Goal: Information Seeking & Learning: Compare options

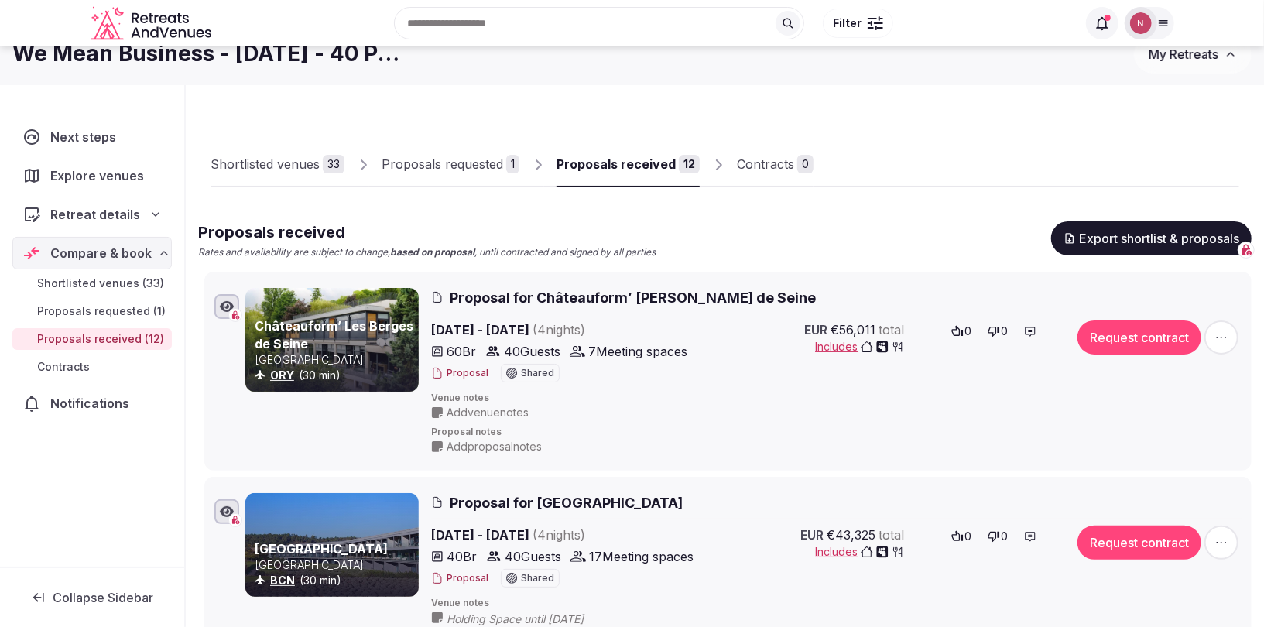
scroll to position [39, 0]
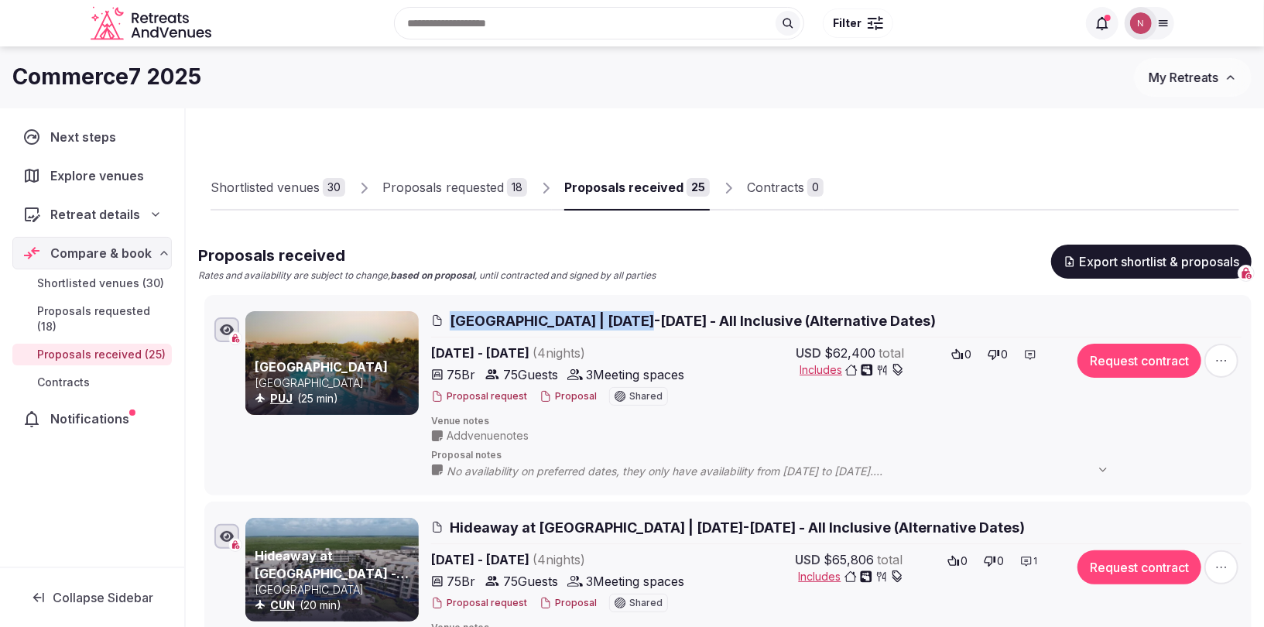
drag, startPoint x: 447, startPoint y: 306, endPoint x: 630, endPoint y: 317, distance: 183.0
click at [630, 317] on li "Meliá Caribe Beach Resort Dominican Republic PUJ (25 min) Meliá Caribe Beach Re…" at bounding box center [727, 395] width 1047 height 200
copy span "Meliá Caribe Beach Resort"
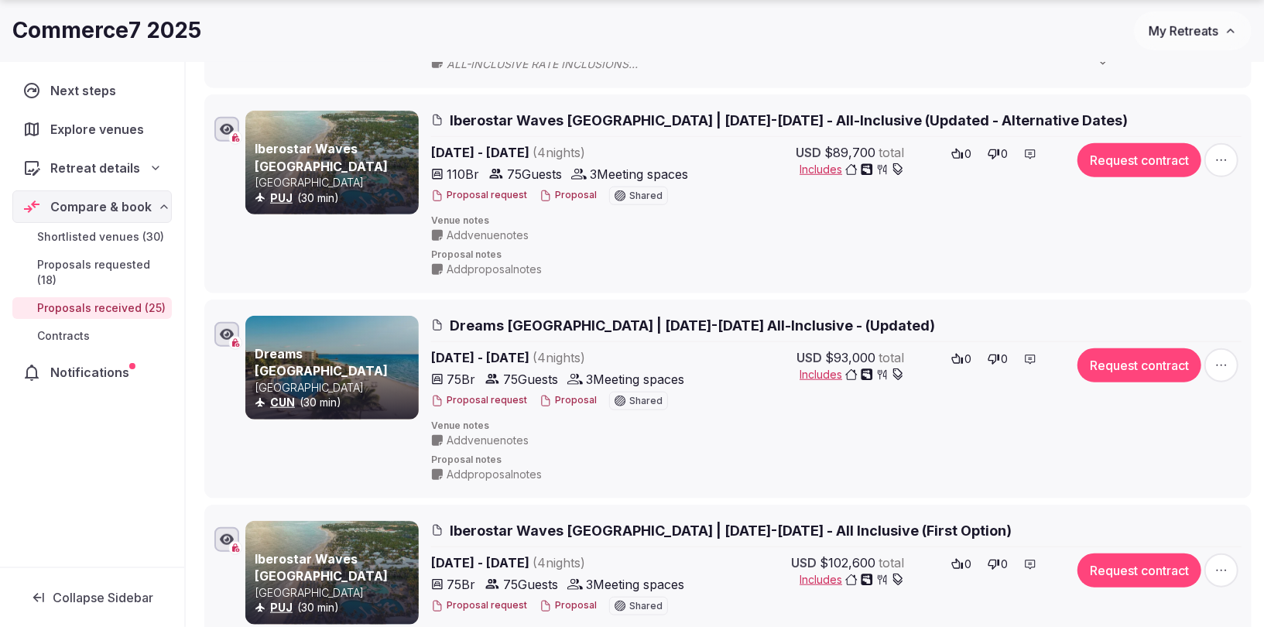
scroll to position [114, 0]
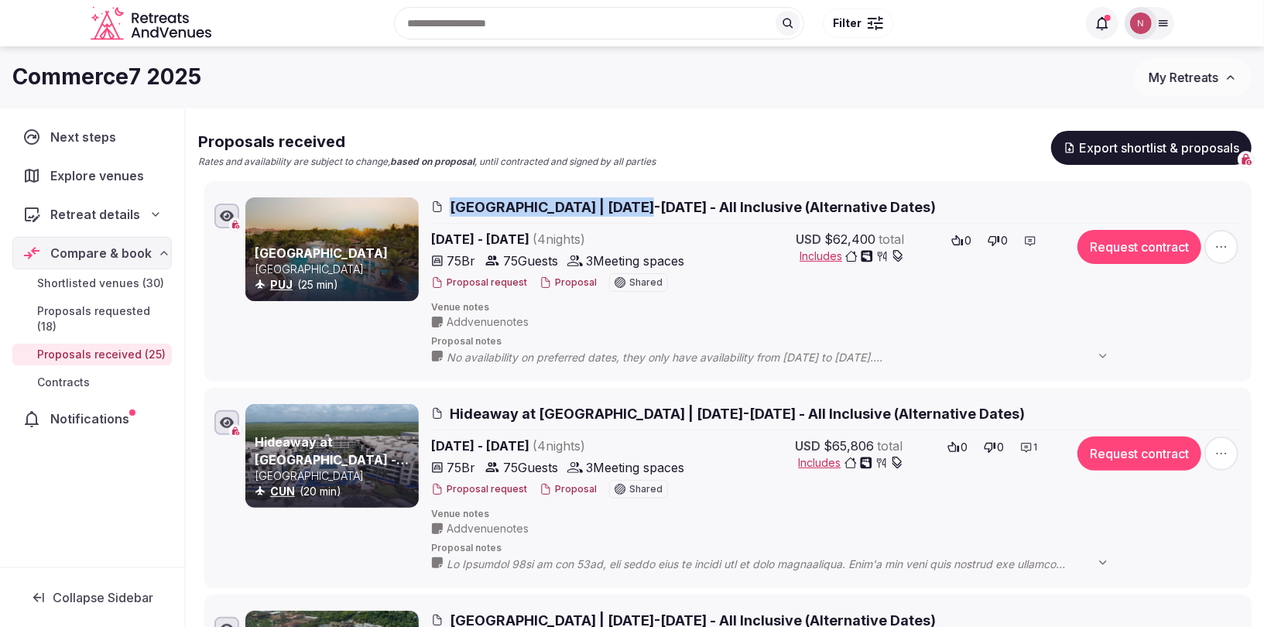
click at [569, 284] on button "Proposal" at bounding box center [567, 282] width 57 height 13
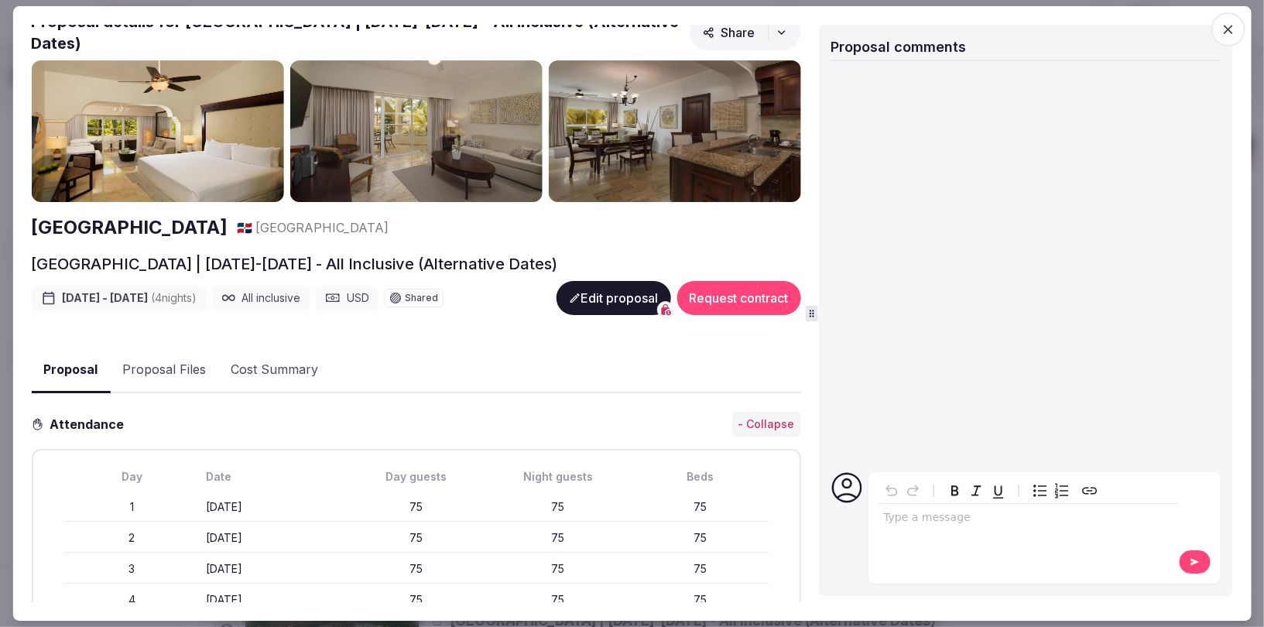
scroll to position [0, 0]
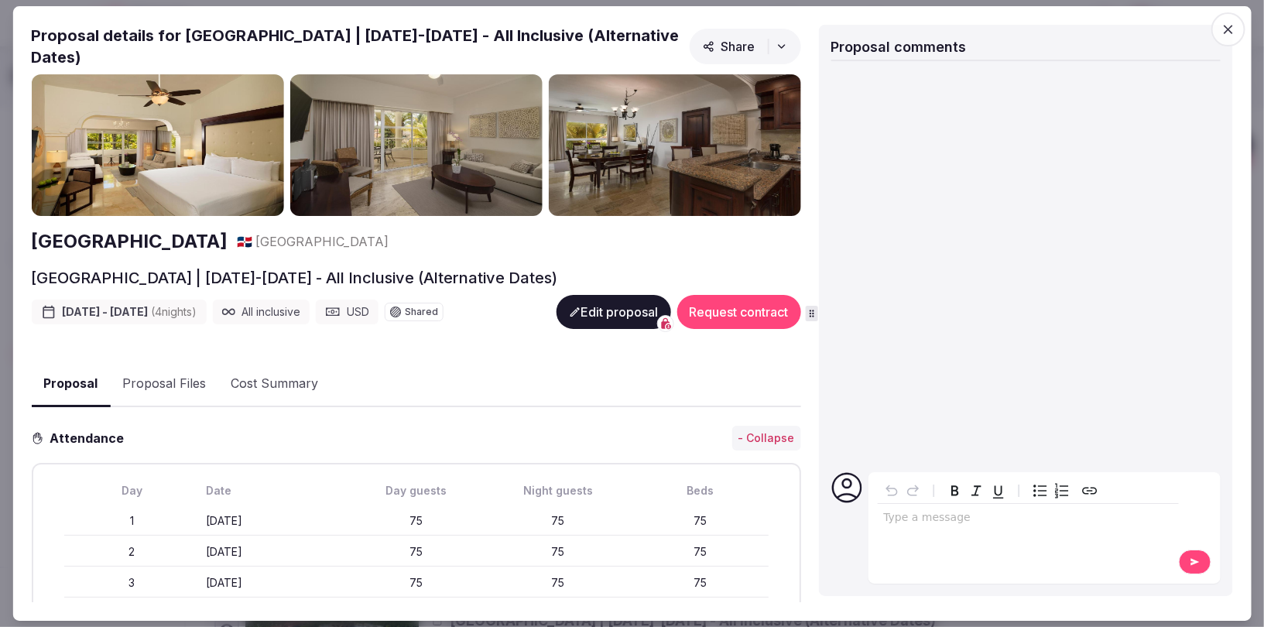
click at [164, 375] on button "Proposal Files" at bounding box center [164, 384] width 108 height 45
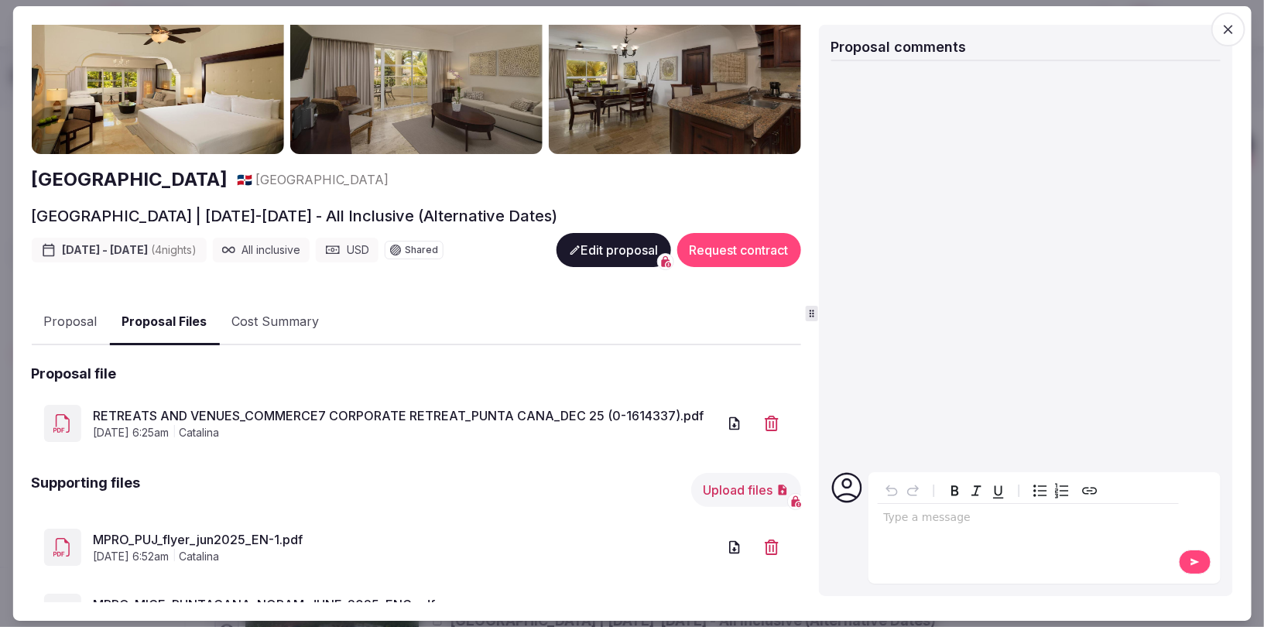
scroll to position [133, 0]
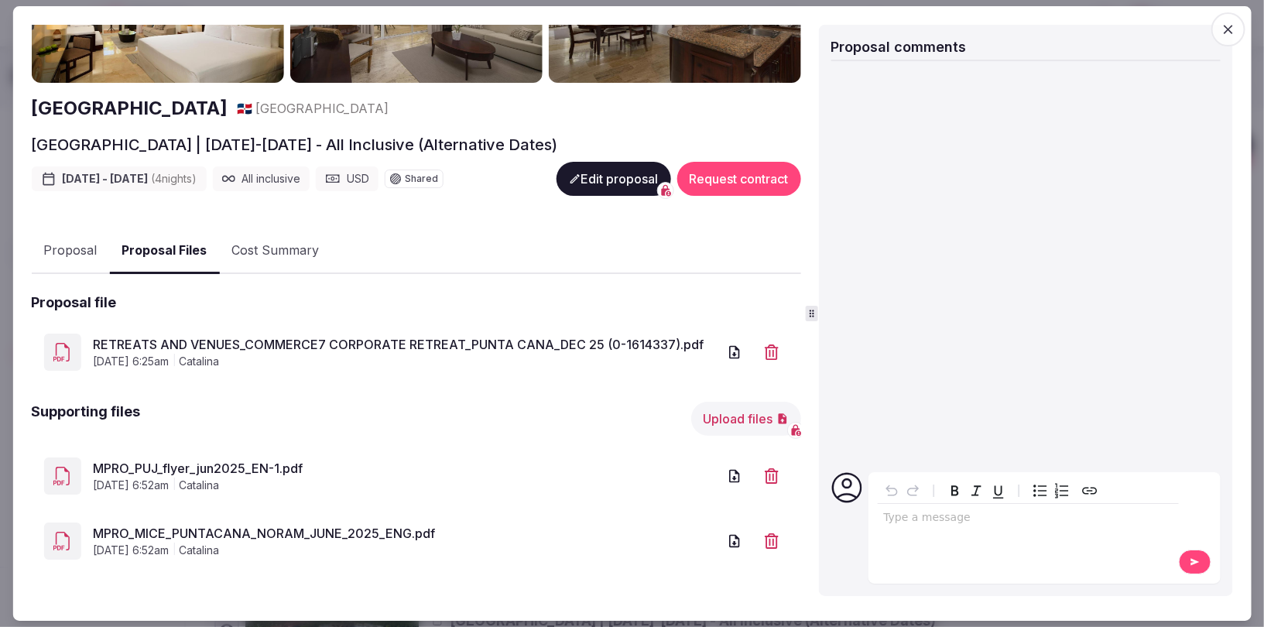
click at [180, 340] on link "RETREATS AND VENUES_COMMERCE7 CORPORATE RETREAT_PUNTA CANA_DEC 25 (0-1614337).p…" at bounding box center [405, 344] width 624 height 19
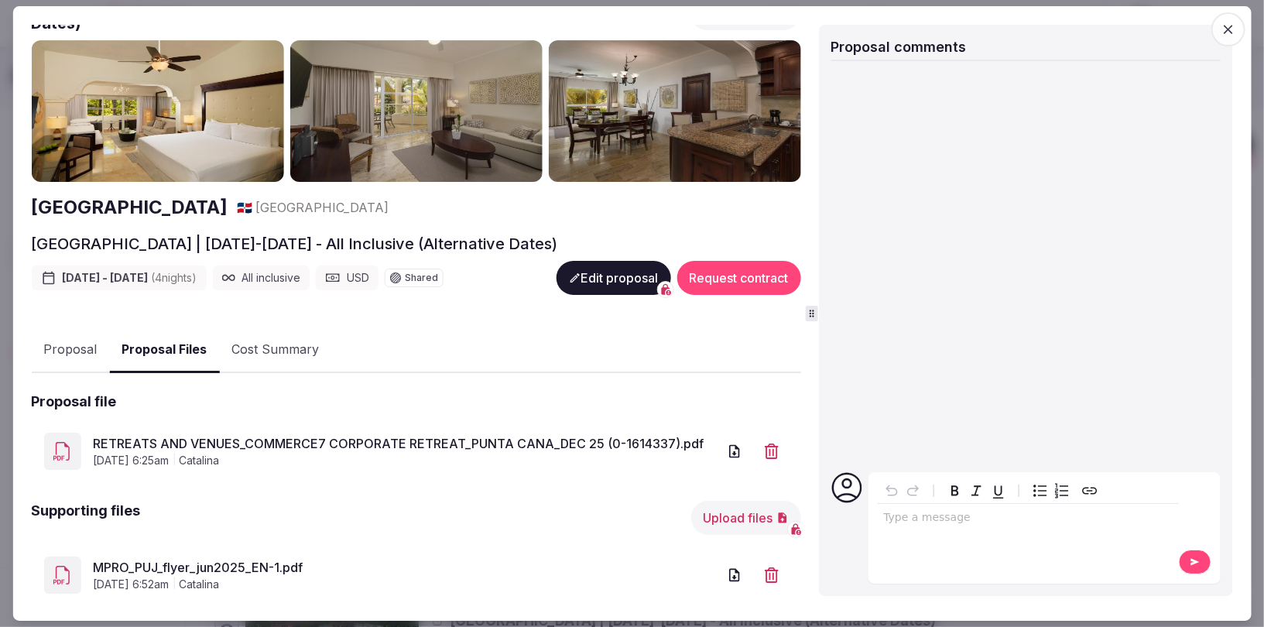
scroll to position [0, 0]
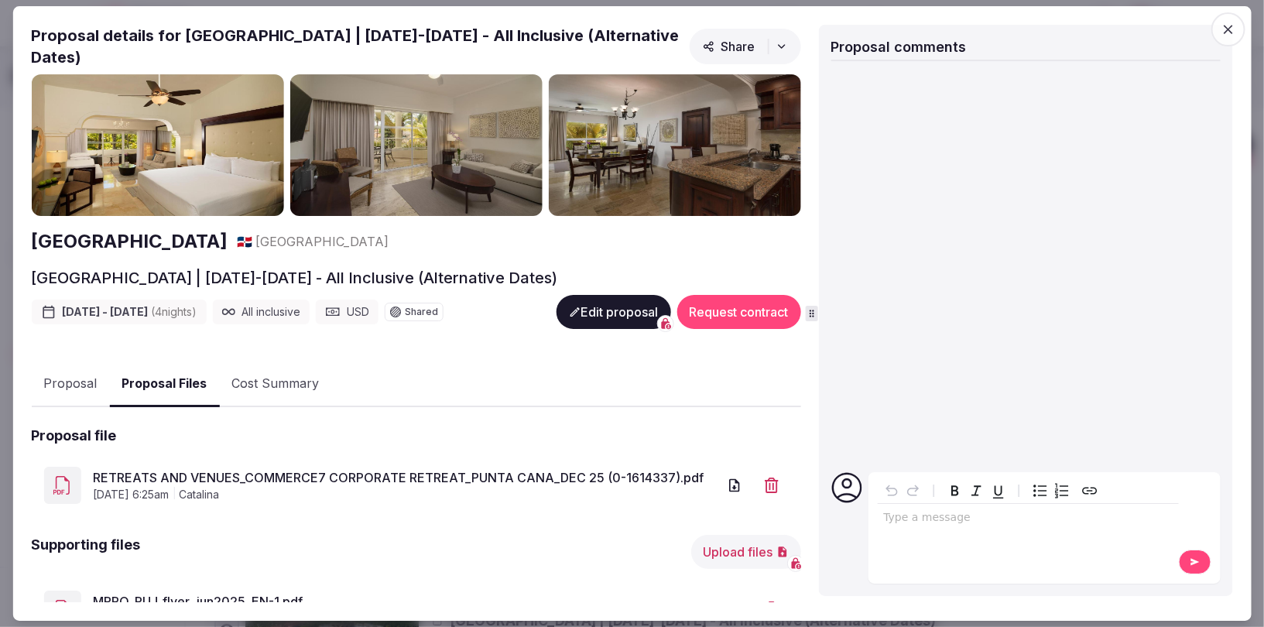
click at [1224, 29] on icon "button" at bounding box center [1228, 29] width 15 height 15
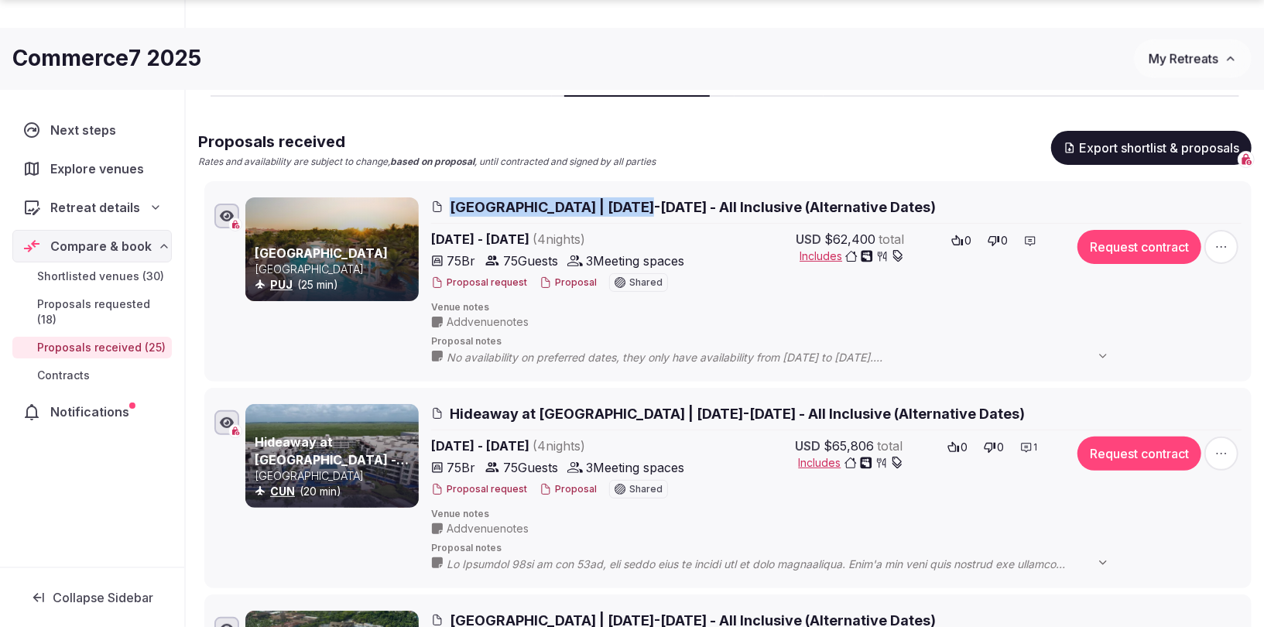
scroll to position [142, 0]
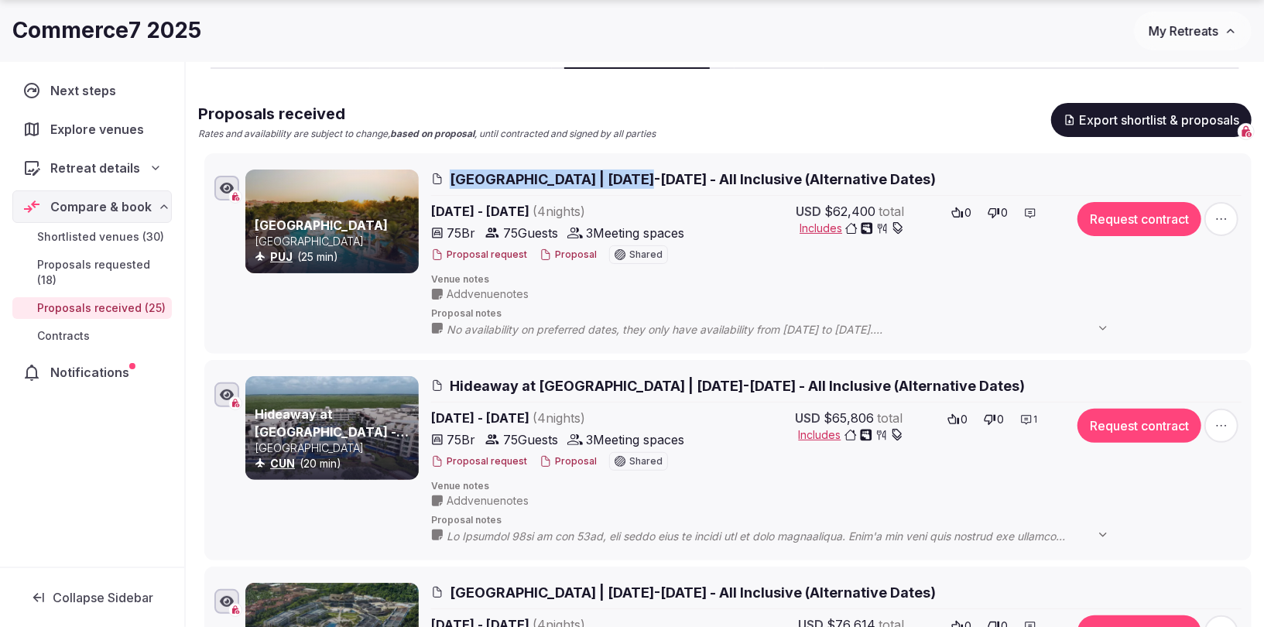
click at [575, 461] on button "Proposal" at bounding box center [567, 461] width 57 height 13
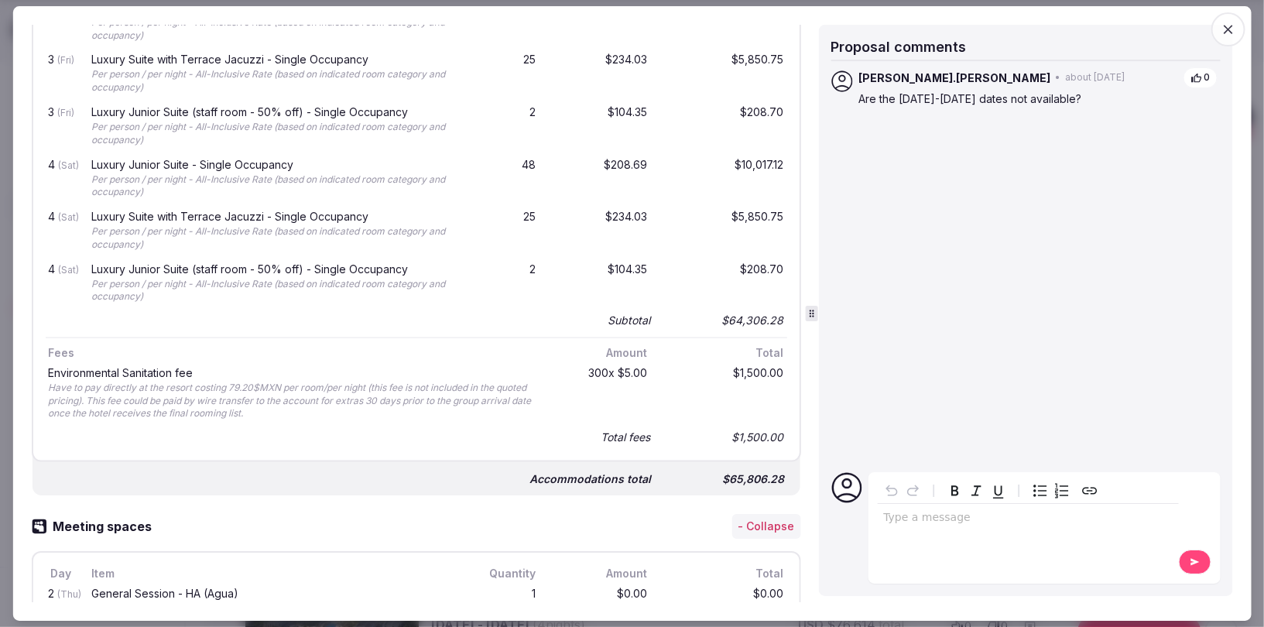
scroll to position [1072, 0]
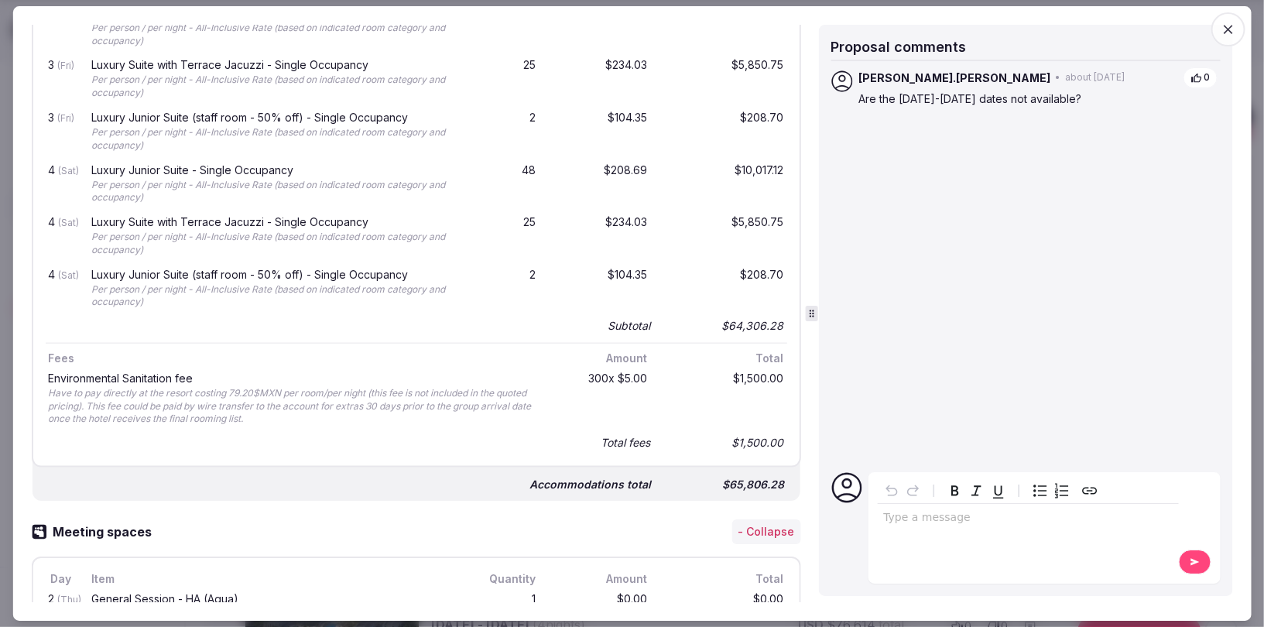
click at [1230, 32] on icon "button" at bounding box center [1228, 29] width 15 height 15
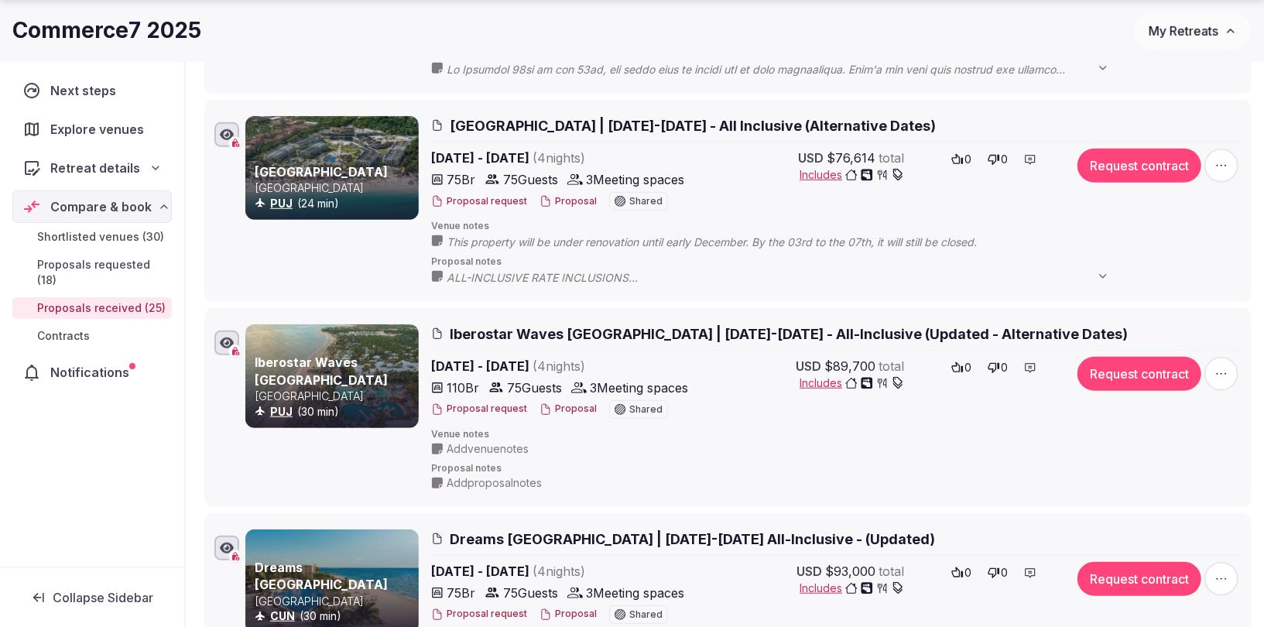
scroll to position [609, 0]
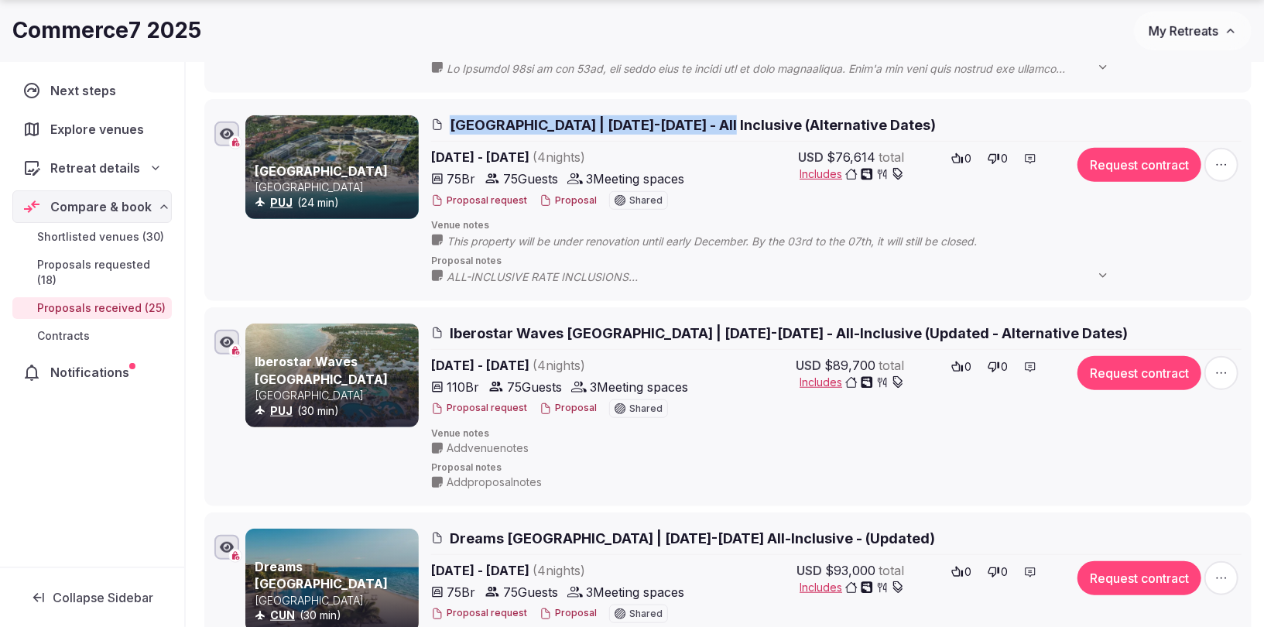
drag, startPoint x: 446, startPoint y: 117, endPoint x: 735, endPoint y: 120, distance: 289.5
click at [735, 120] on h2 "Royalton Punta Cana & Hideaway Royalton | December 14-18, 2025 - All Inclusive …" at bounding box center [836, 124] width 810 height 19
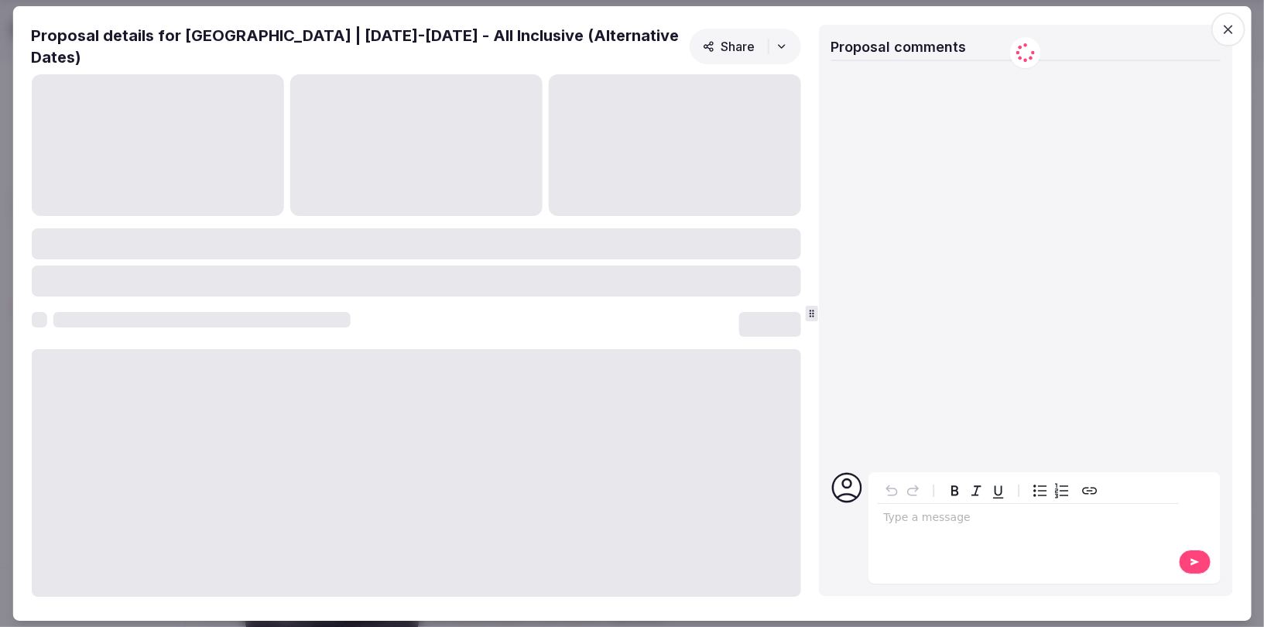
copy span "Royalton Punta Cana & Hideaway Royalton"
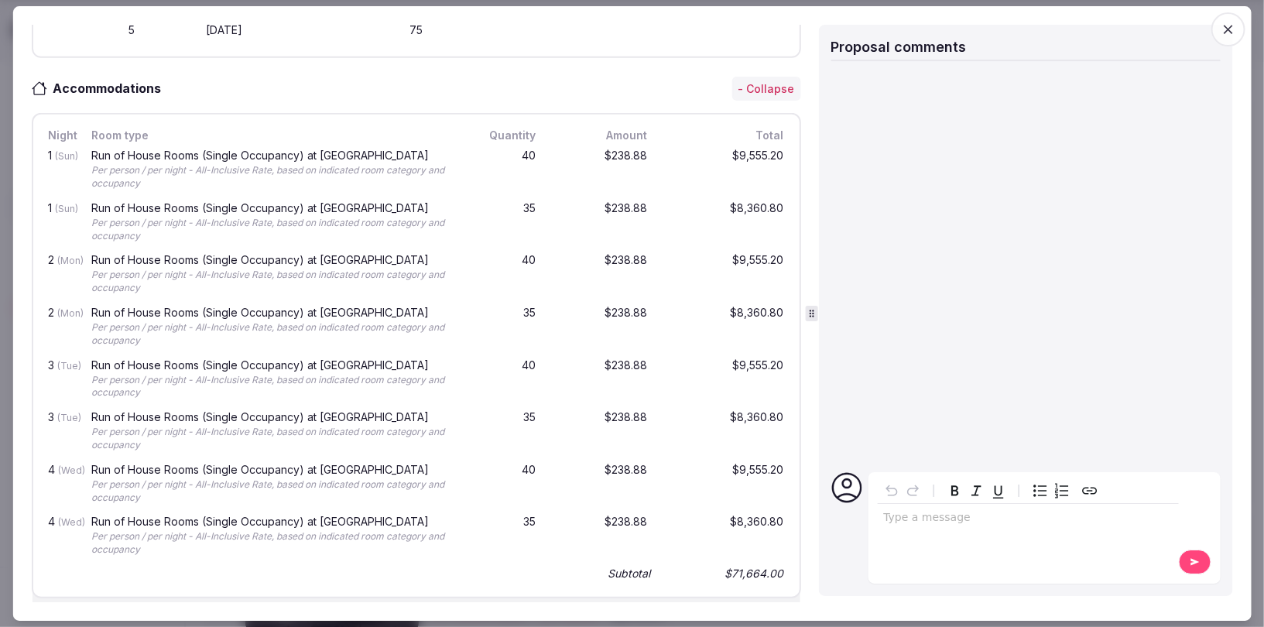
scroll to position [6, 0]
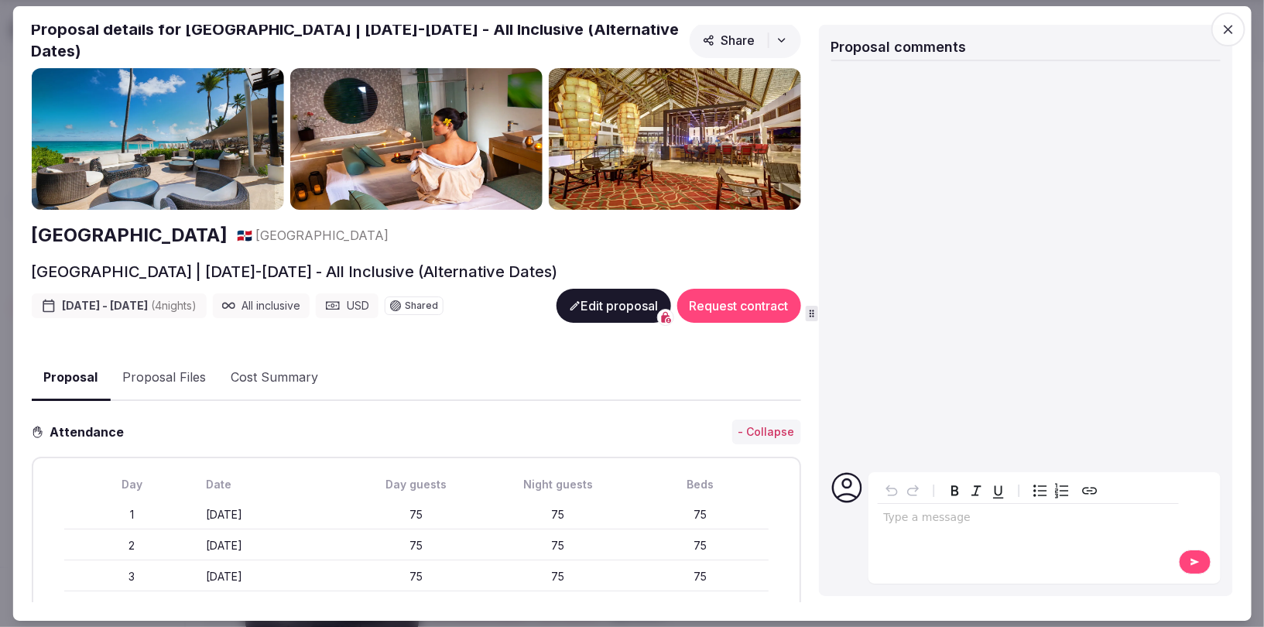
click at [151, 382] on button "Proposal Files" at bounding box center [164, 378] width 108 height 45
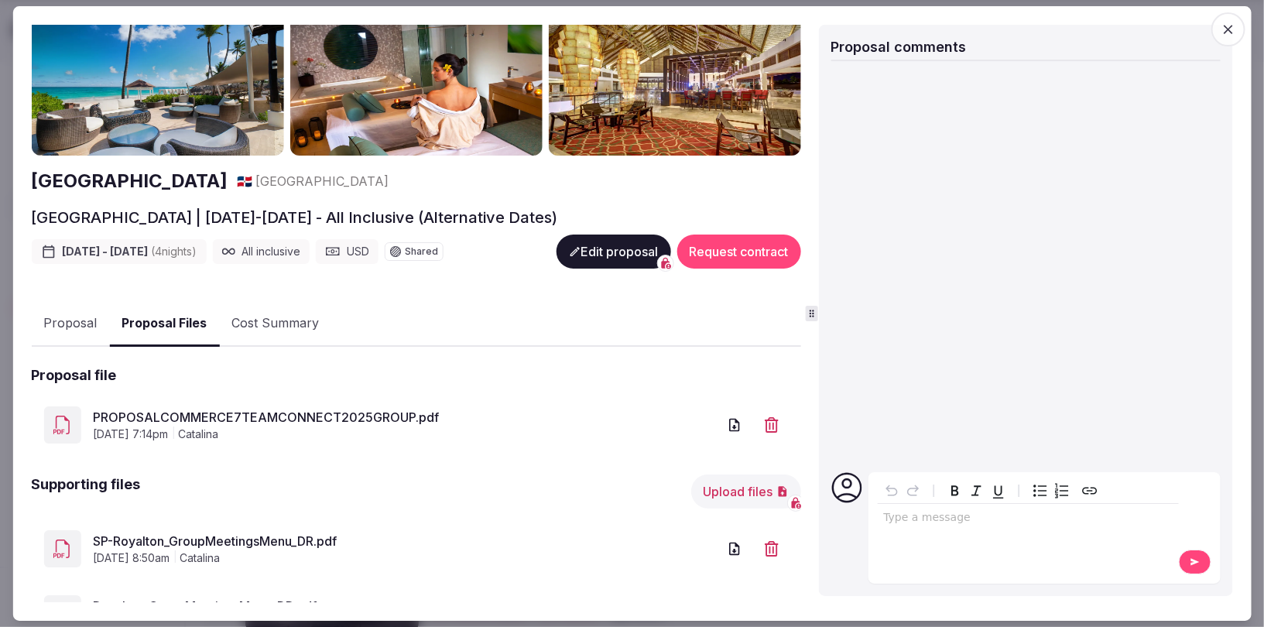
scroll to position [78, 0]
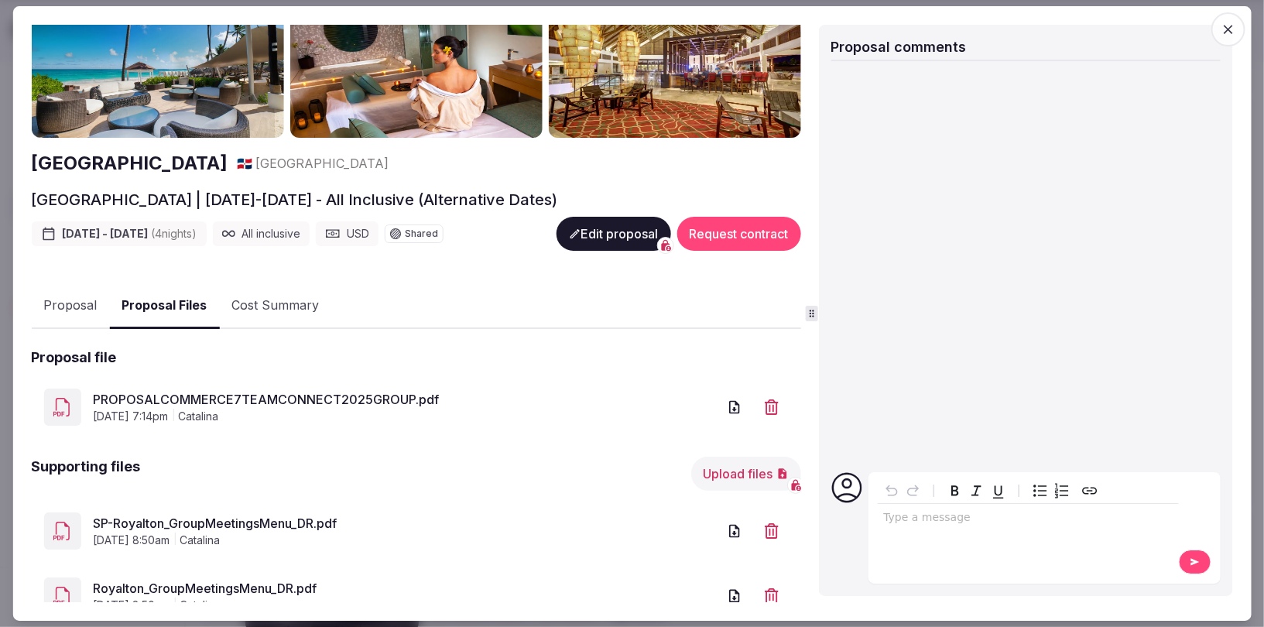
click at [1226, 30] on icon "button" at bounding box center [1228, 29] width 9 height 9
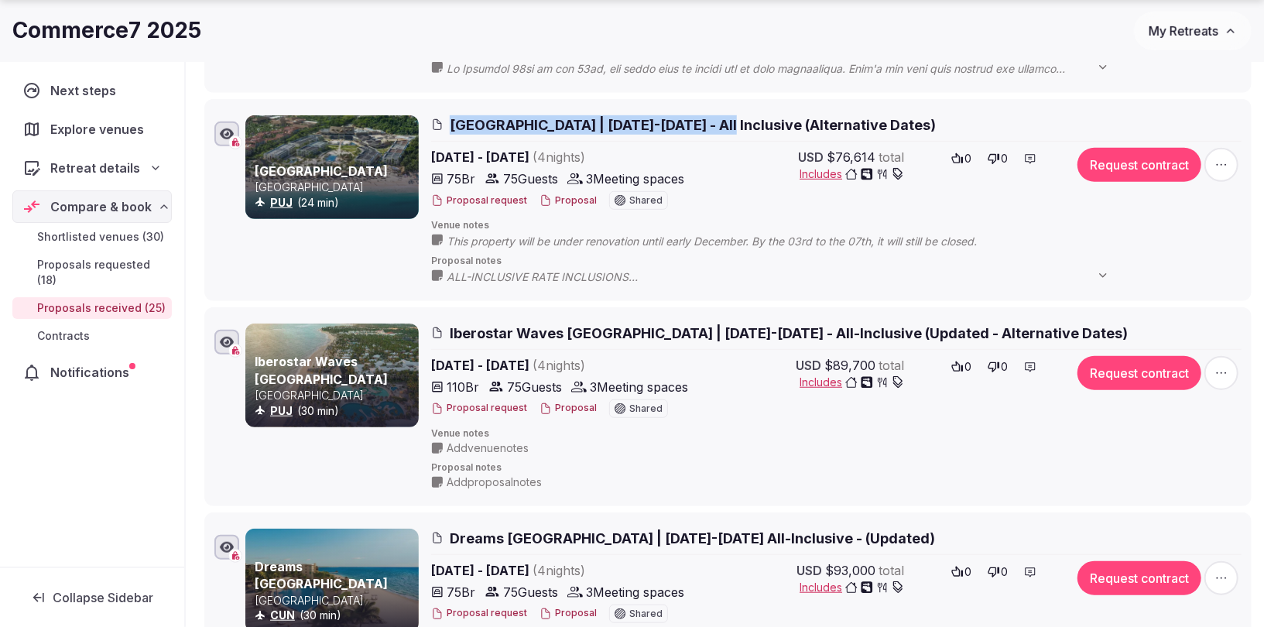
click at [697, 118] on span "Royalton Punta Cana & Hideaway Royalton | December 14-18, 2025 - All Inclusive …" at bounding box center [693, 124] width 486 height 19
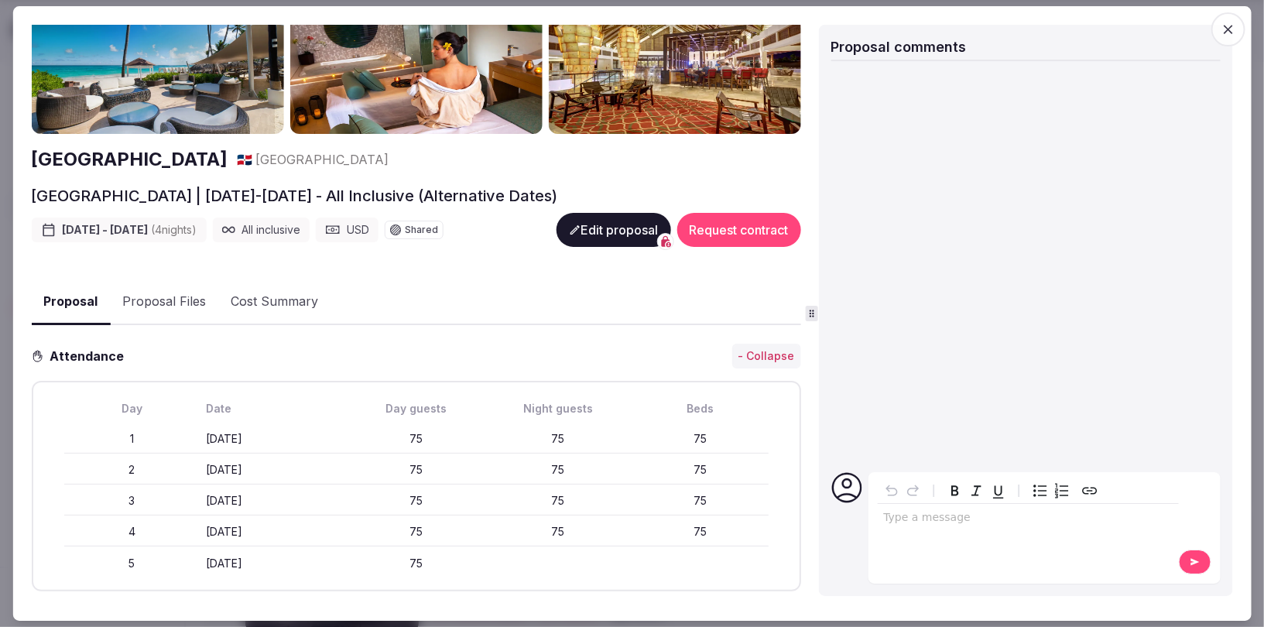
scroll to position [0, 0]
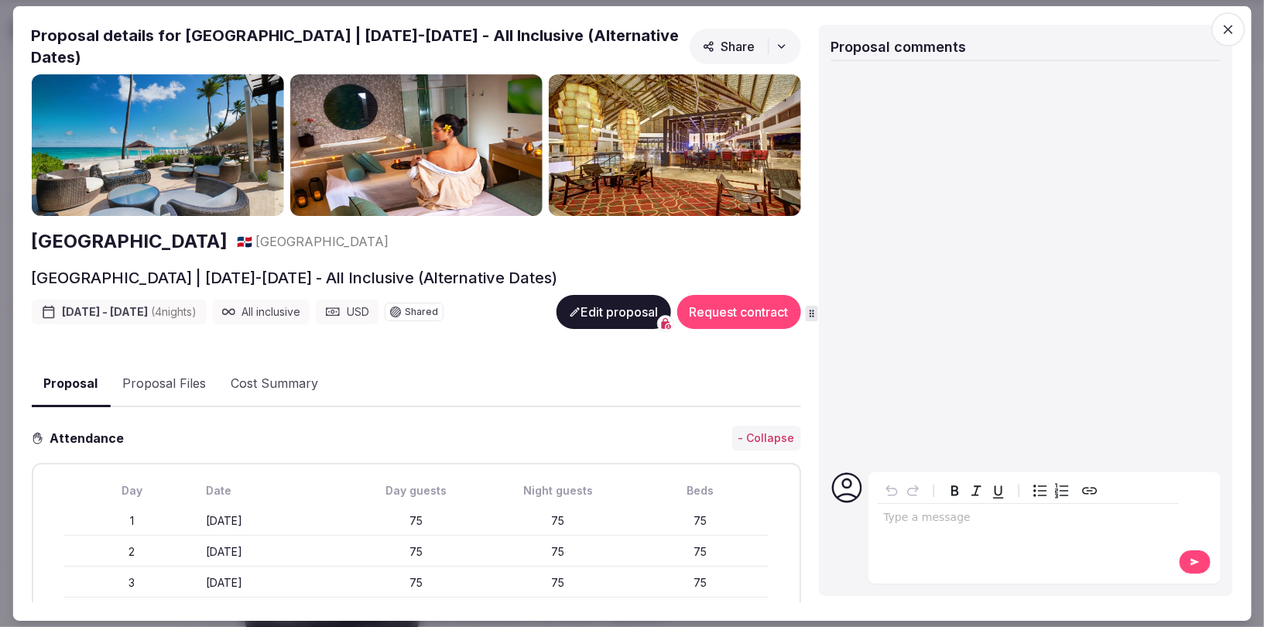
click at [1224, 23] on icon "button" at bounding box center [1228, 29] width 15 height 15
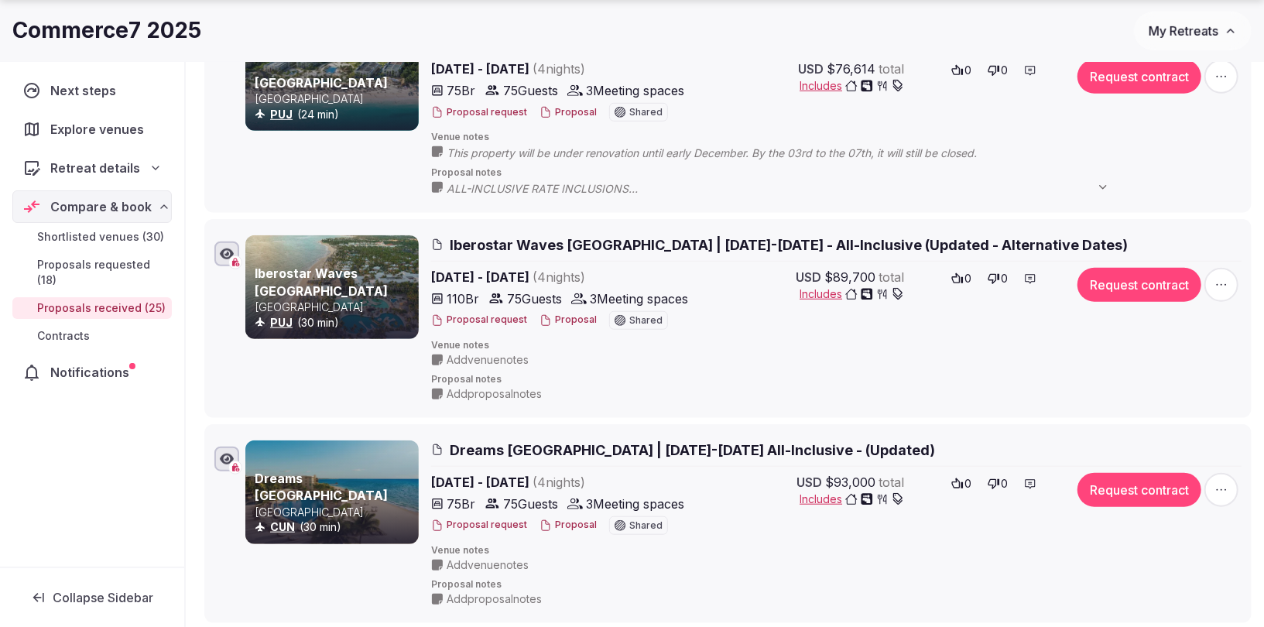
scroll to position [721, 0]
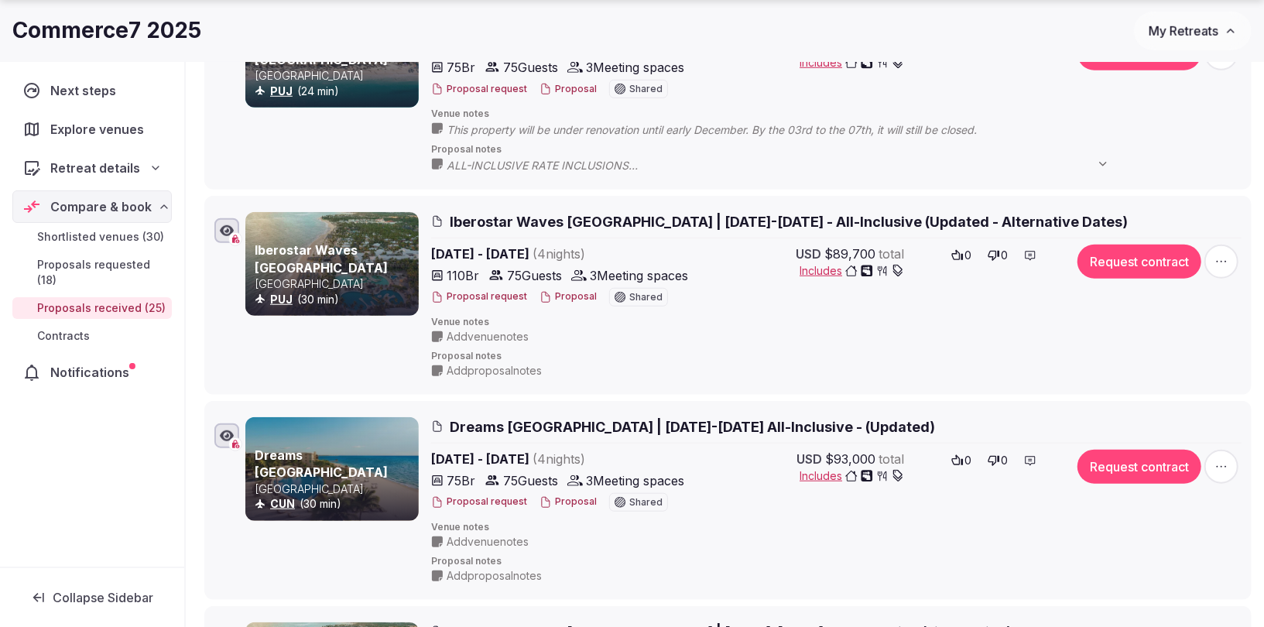
click at [531, 214] on span "Iberostar Waves Punta Cana | December 9-13, 2025 - All-Inclusive (Updated - Alt…" at bounding box center [789, 221] width 678 height 19
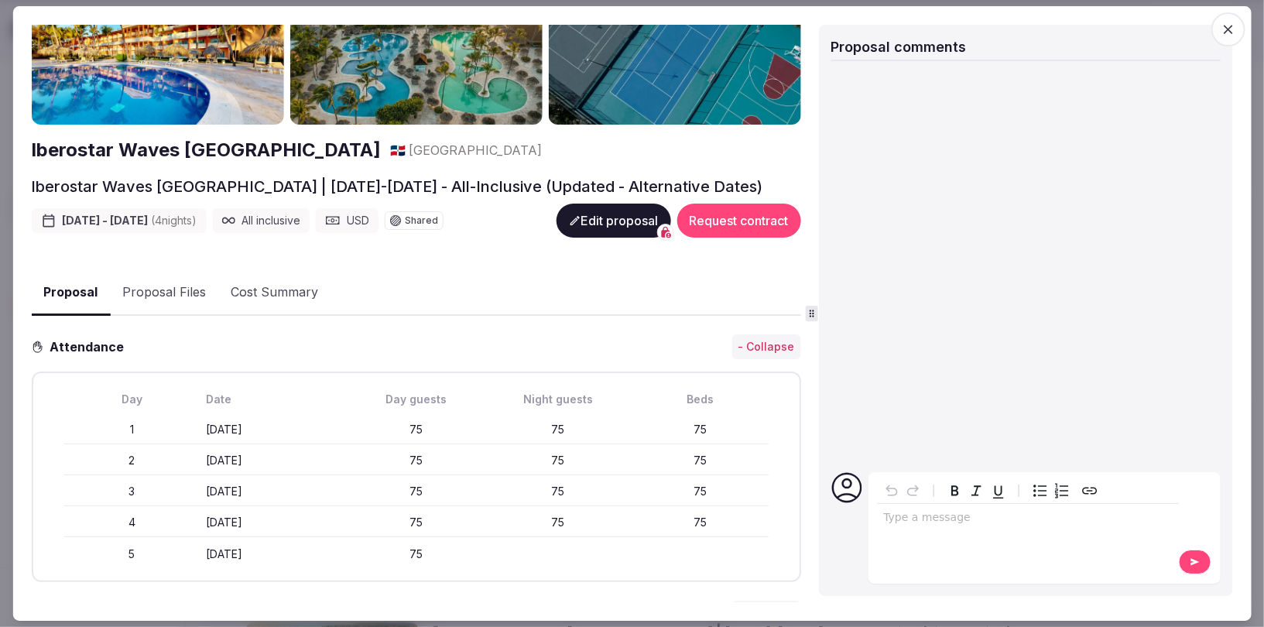
scroll to position [319, 0]
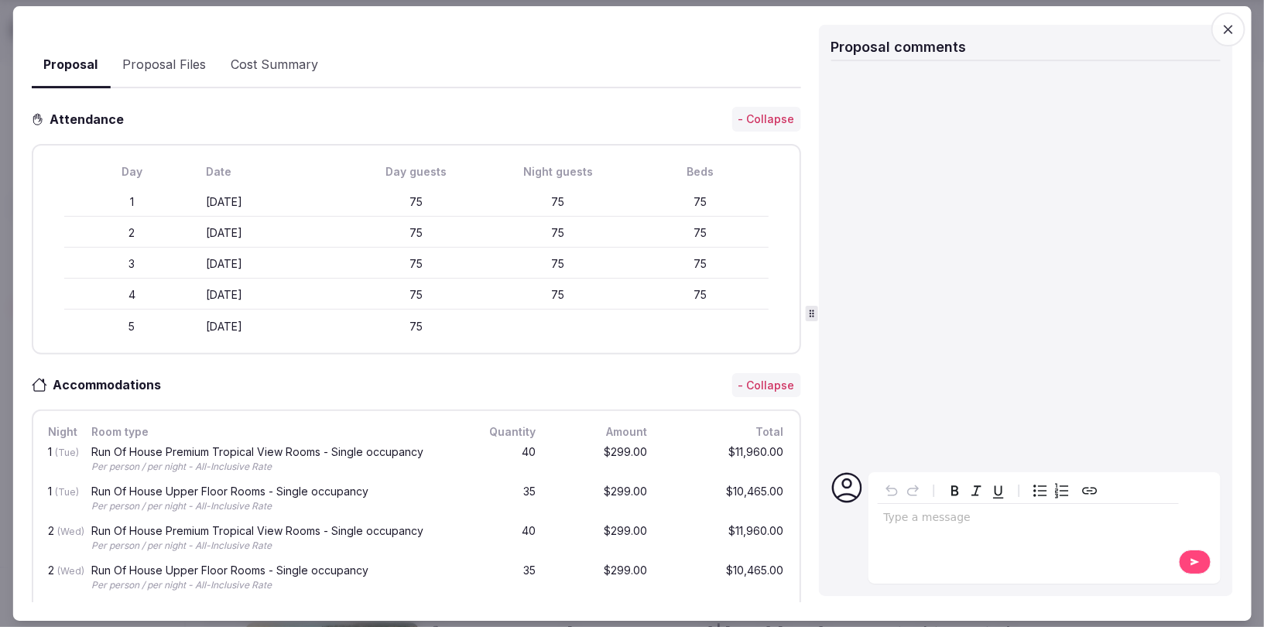
click at [1230, 28] on icon "button" at bounding box center [1228, 29] width 15 height 15
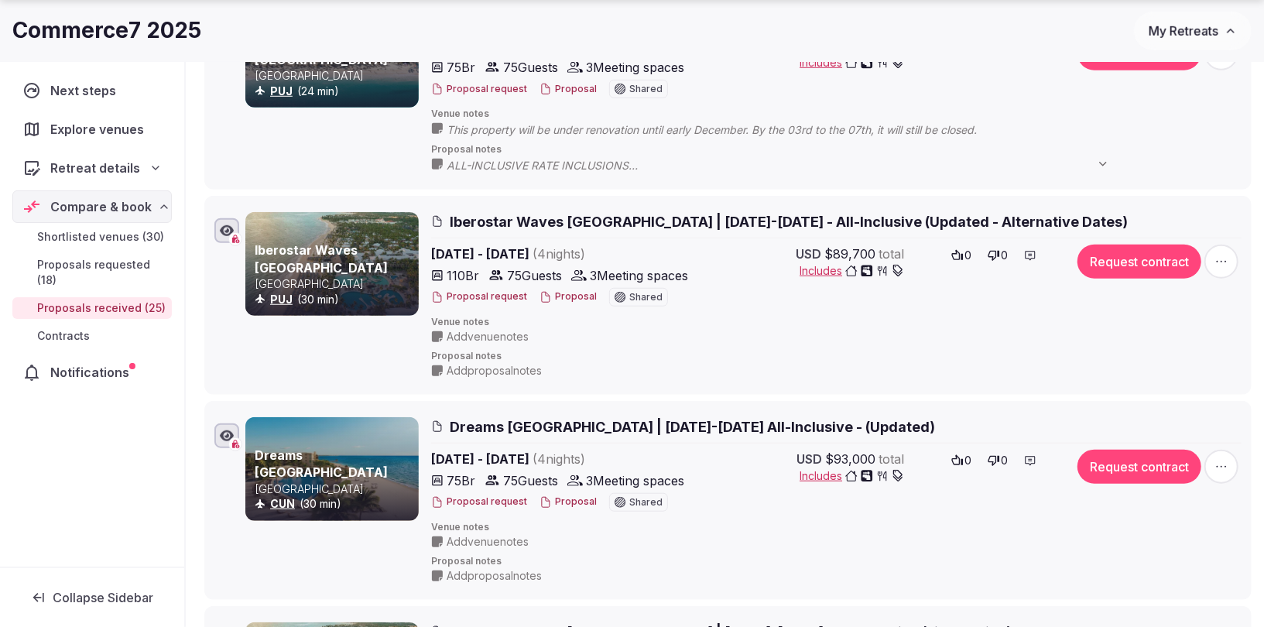
click at [797, 218] on span "Iberostar Waves Punta Cana | December 9-13, 2025 - All-Inclusive (Updated - Alt…" at bounding box center [789, 221] width 678 height 19
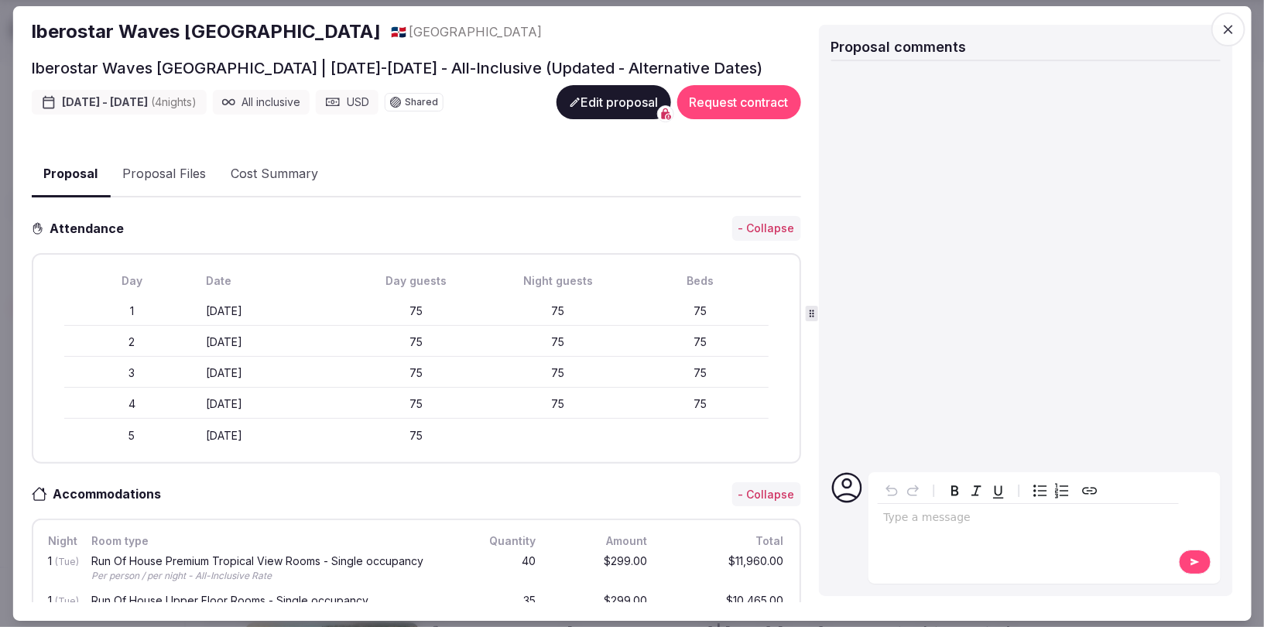
scroll to position [254, 0]
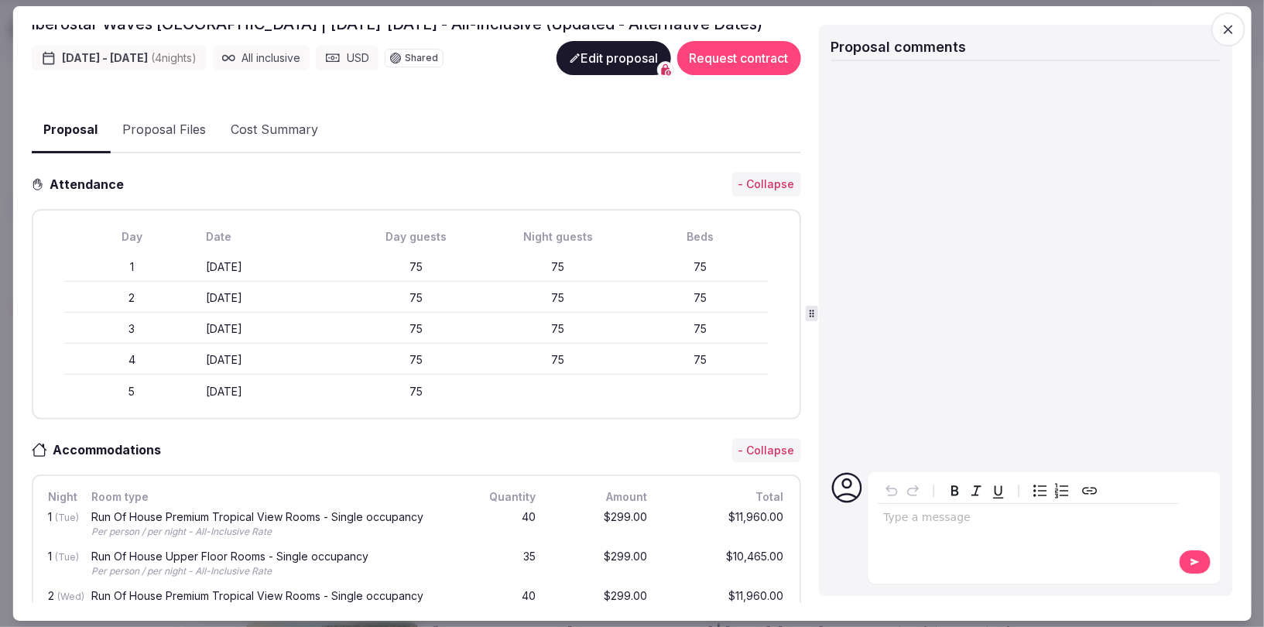
click at [1224, 27] on icon "button" at bounding box center [1228, 29] width 15 height 15
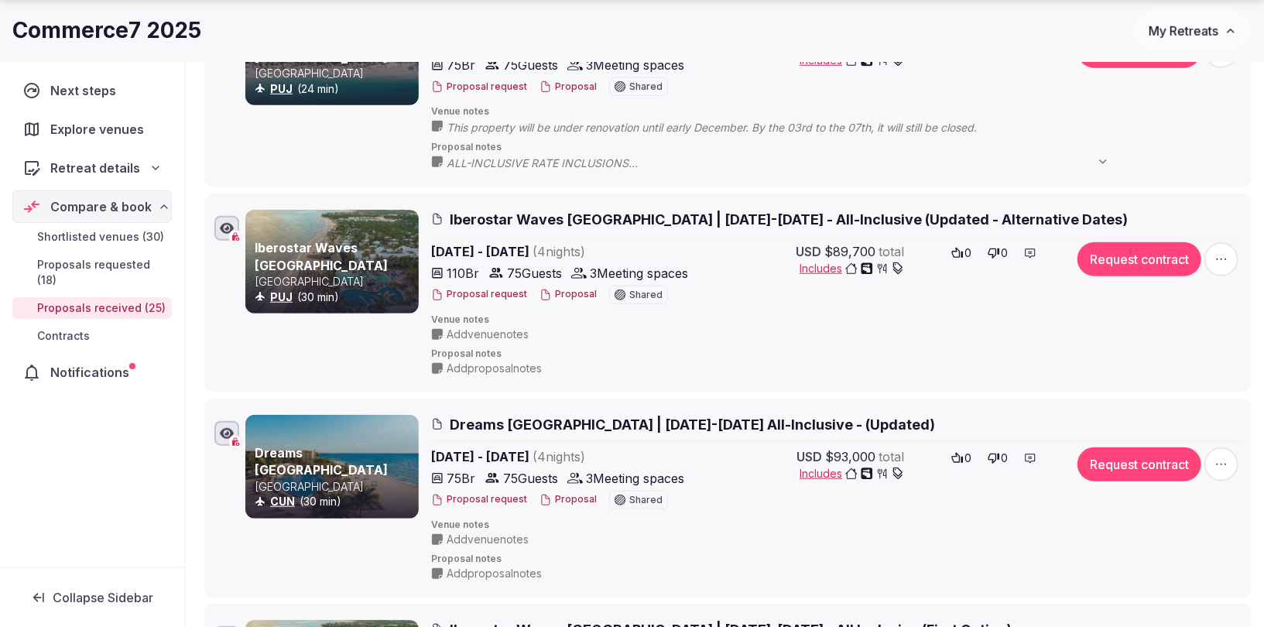
scroll to position [724, 0]
click at [537, 420] on span "Dreams Riviera Cancun Resort | December 3-7, 2025 All-Inclusive - (Updated)" at bounding box center [692, 423] width 485 height 19
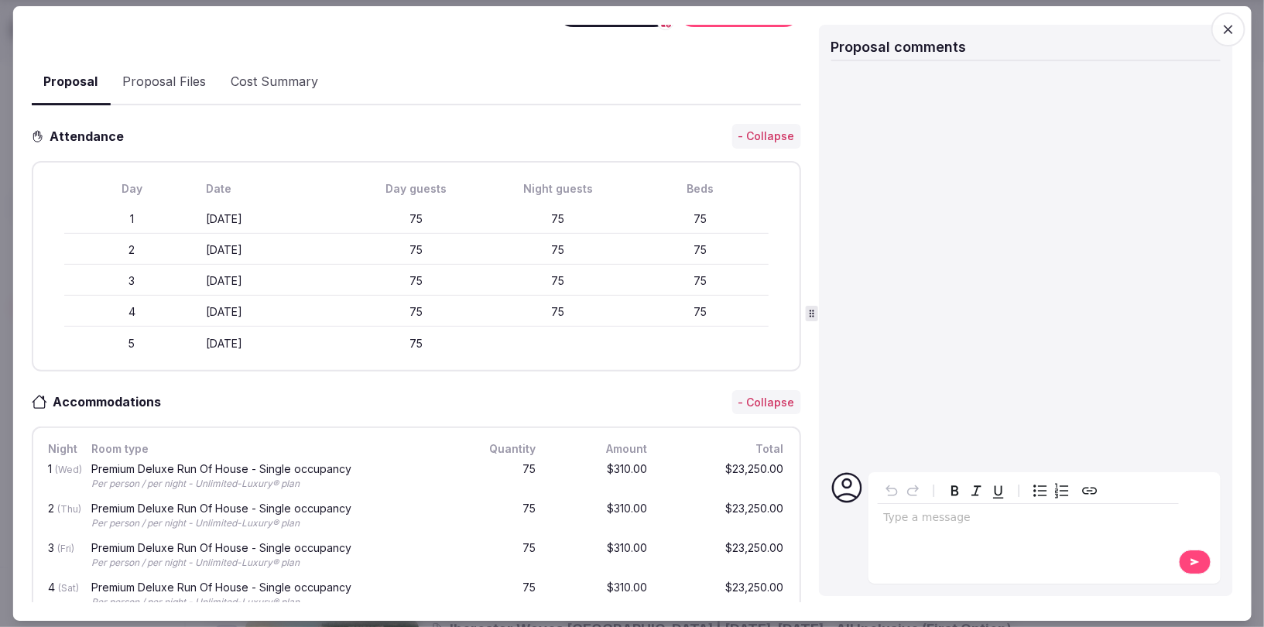
scroll to position [0, 0]
